Goal: Find specific page/section: Find specific page/section

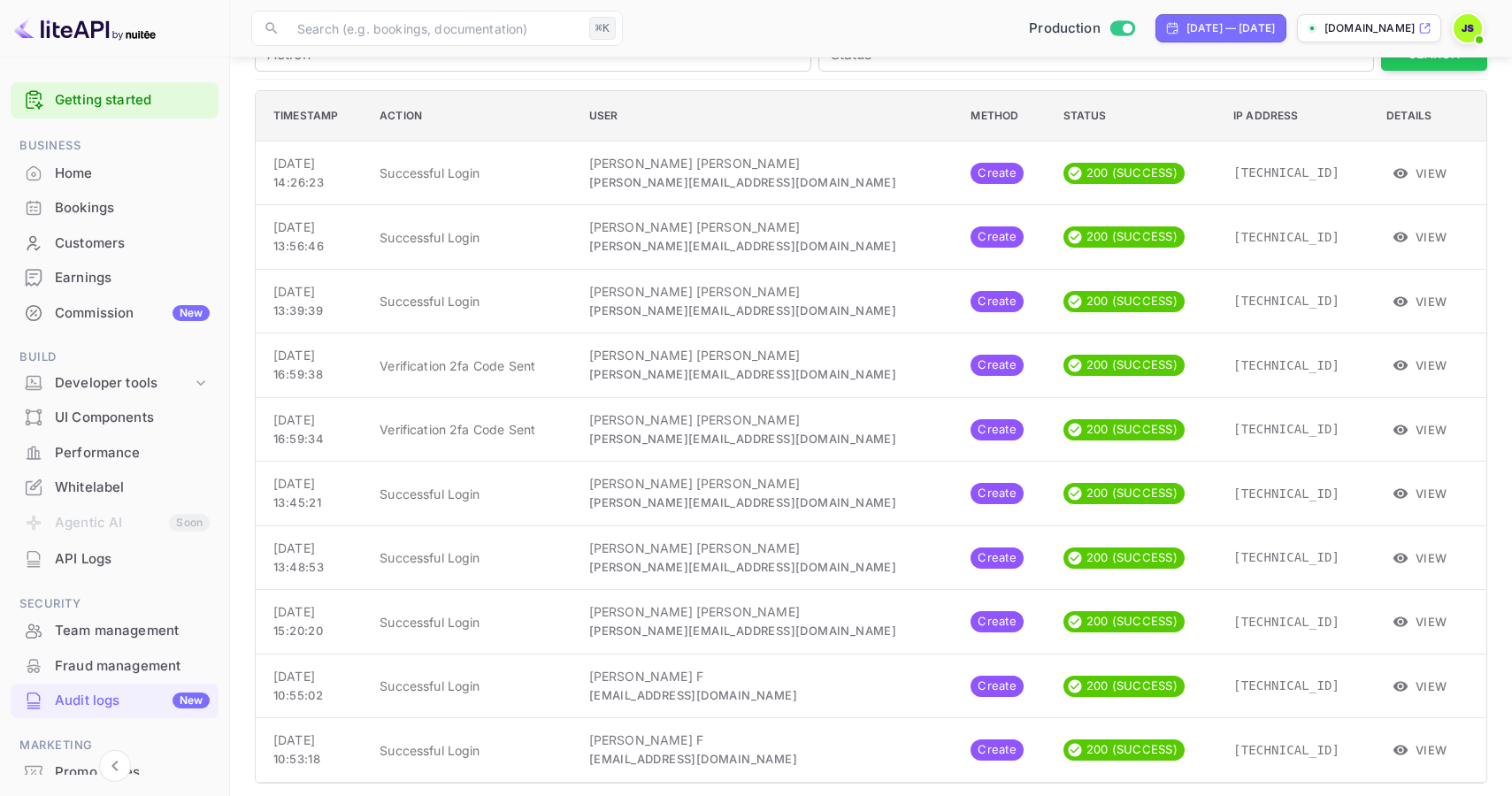
scroll to position [91, 0]
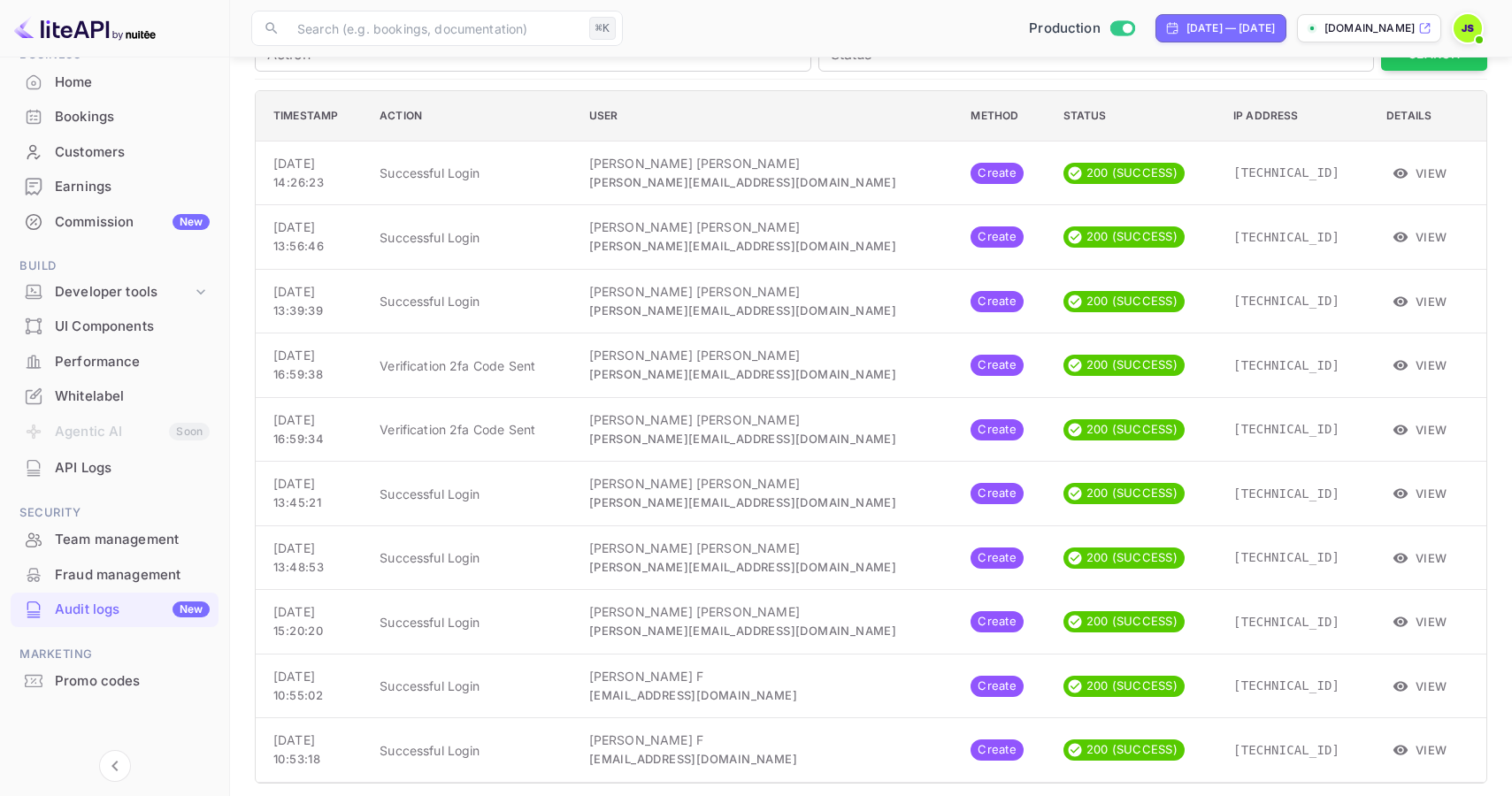
click at [105, 89] on div "Home" at bounding box center [132, 82] width 155 height 20
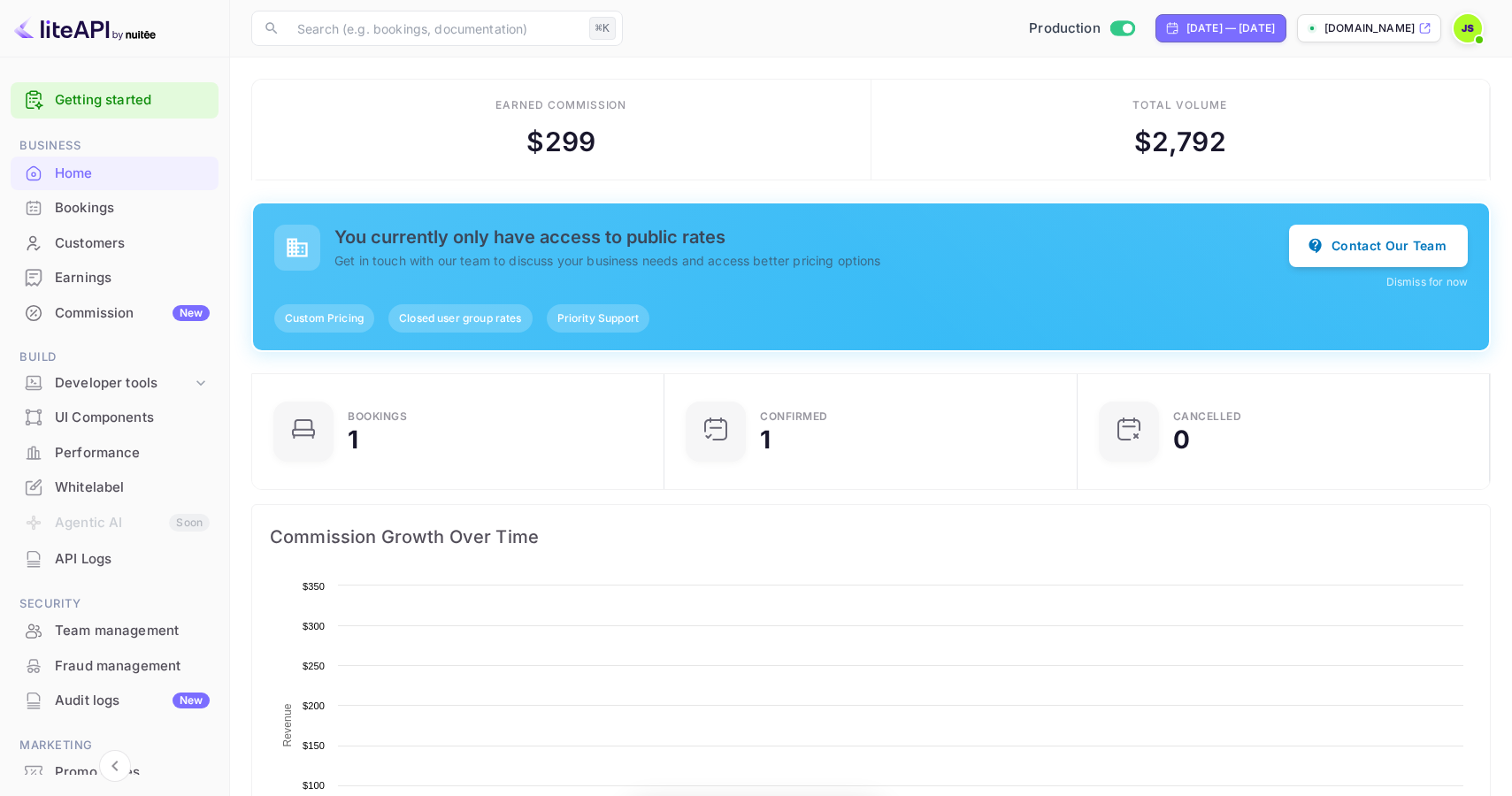
scroll to position [287, 401]
